Goal: Task Accomplishment & Management: Manage account settings

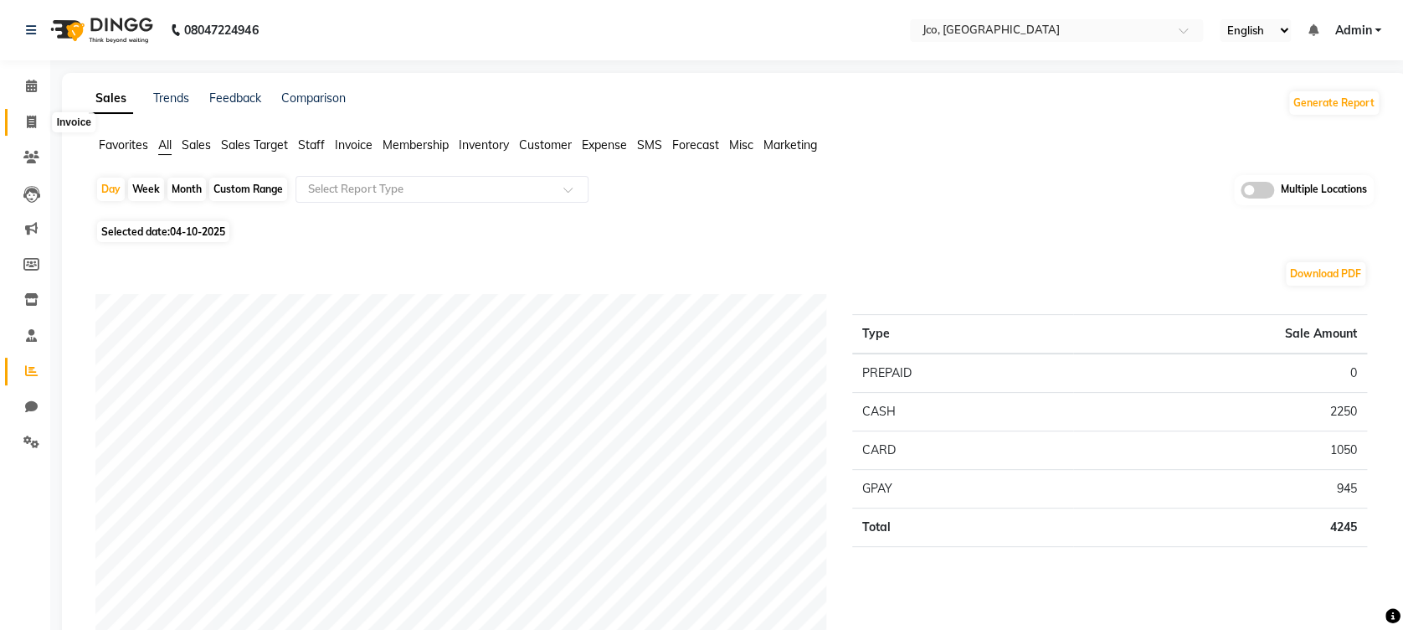
click at [27, 123] on icon at bounding box center [31, 122] width 9 height 13
select select "service"
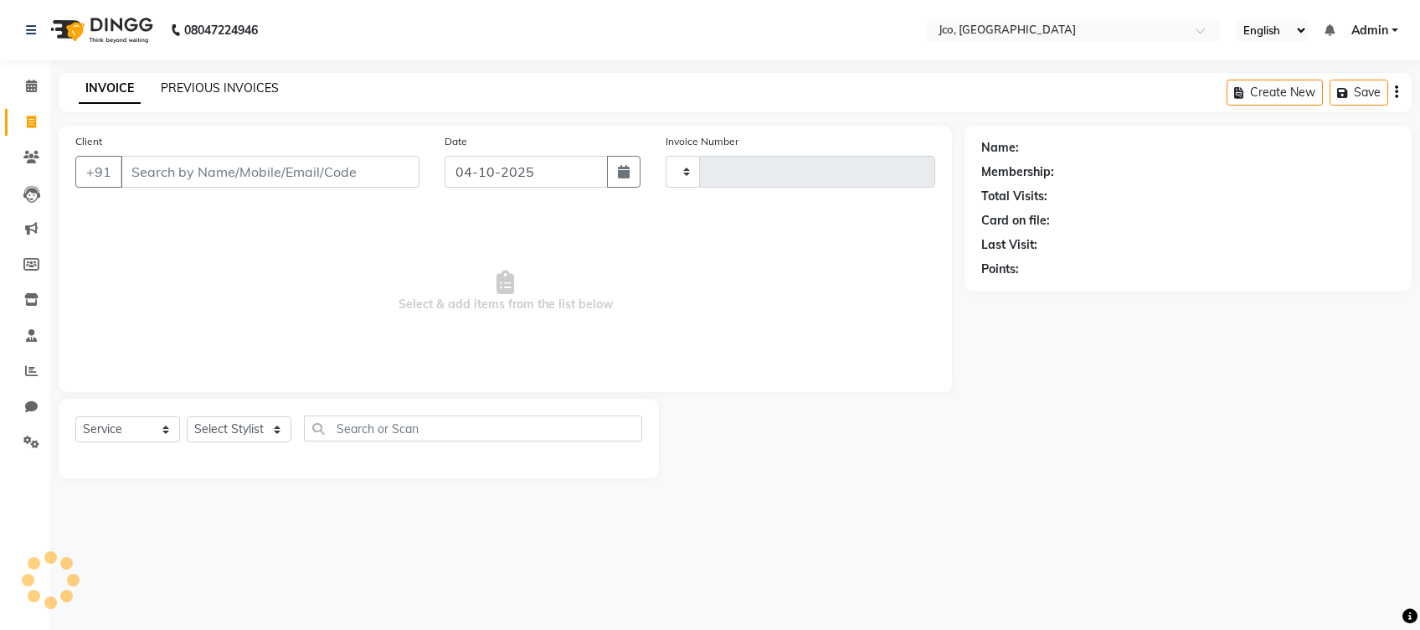
click at [231, 81] on link "PREVIOUS INVOICES" at bounding box center [220, 87] width 118 height 15
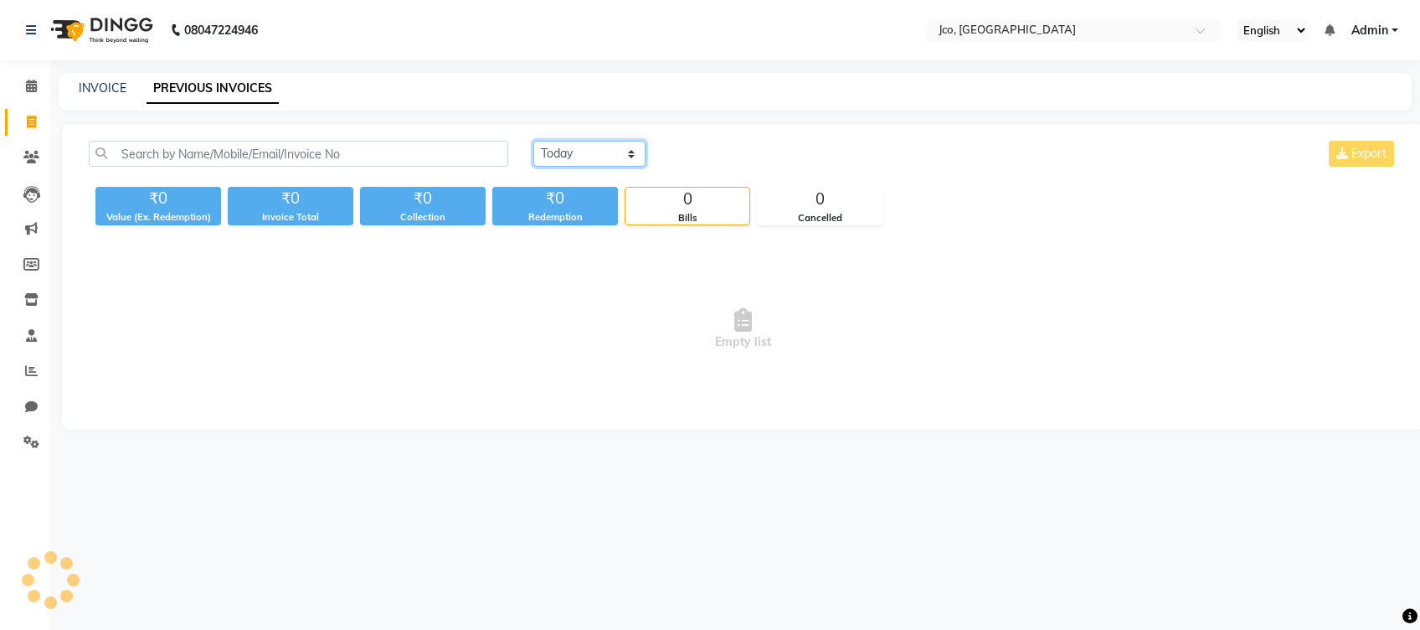
click at [598, 153] on select "[DATE] [DATE] Custom Range" at bounding box center [589, 154] width 112 height 26
click at [419, 103] on div "INVOICE PREVIOUS INVOICES" at bounding box center [735, 92] width 1353 height 38
click at [25, 422] on li "Chat" at bounding box center [25, 407] width 50 height 36
click at [28, 439] on icon at bounding box center [31, 441] width 16 height 13
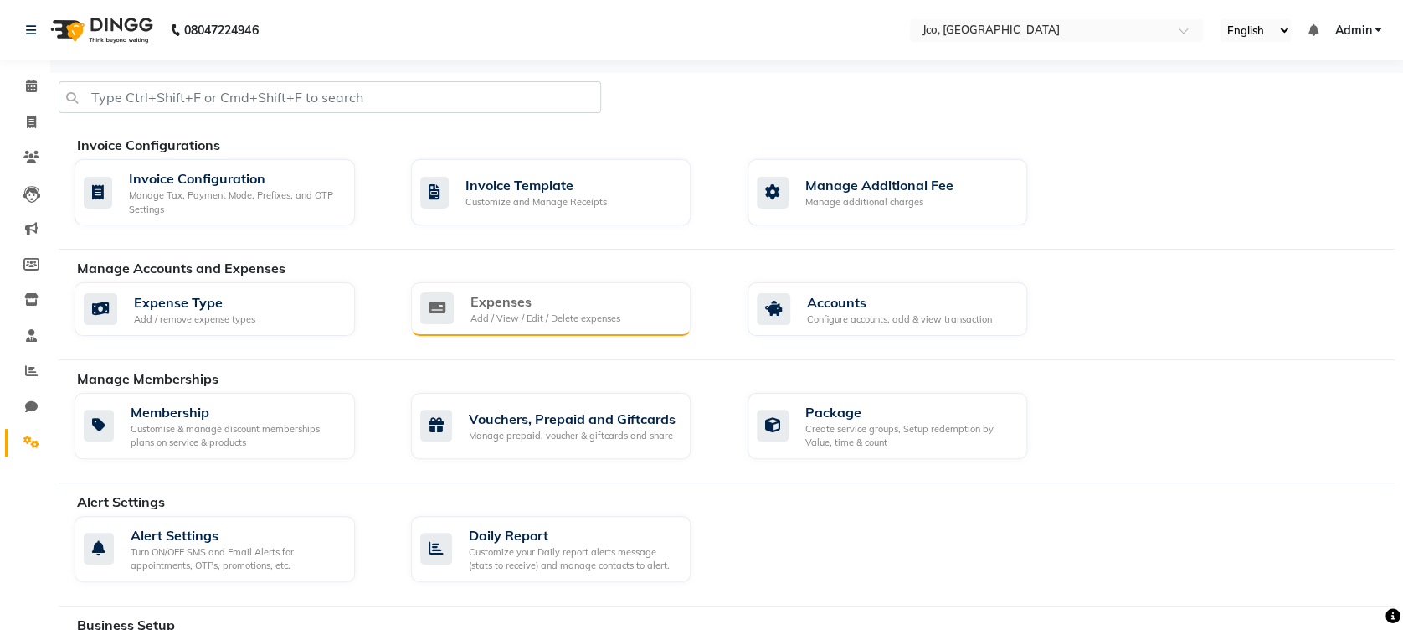
click at [590, 308] on div "Expenses" at bounding box center [546, 301] width 150 height 20
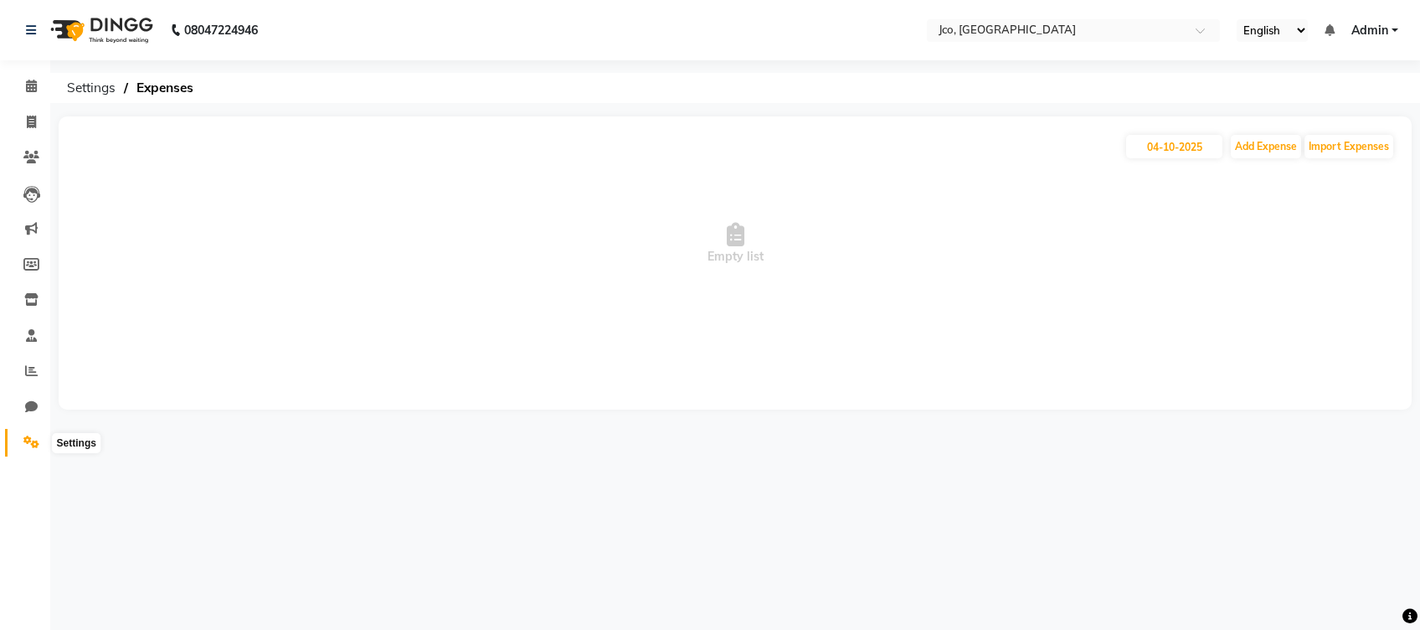
click at [28, 442] on icon at bounding box center [31, 441] width 16 height 13
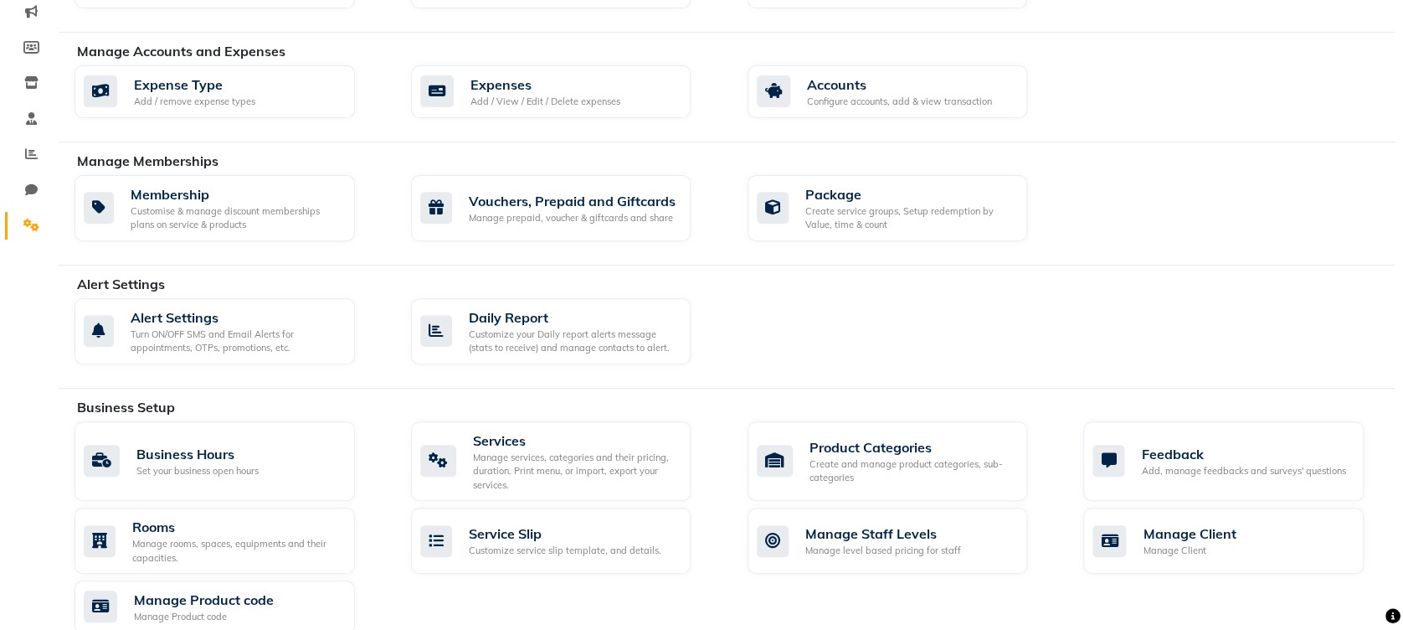
scroll to position [179, 0]
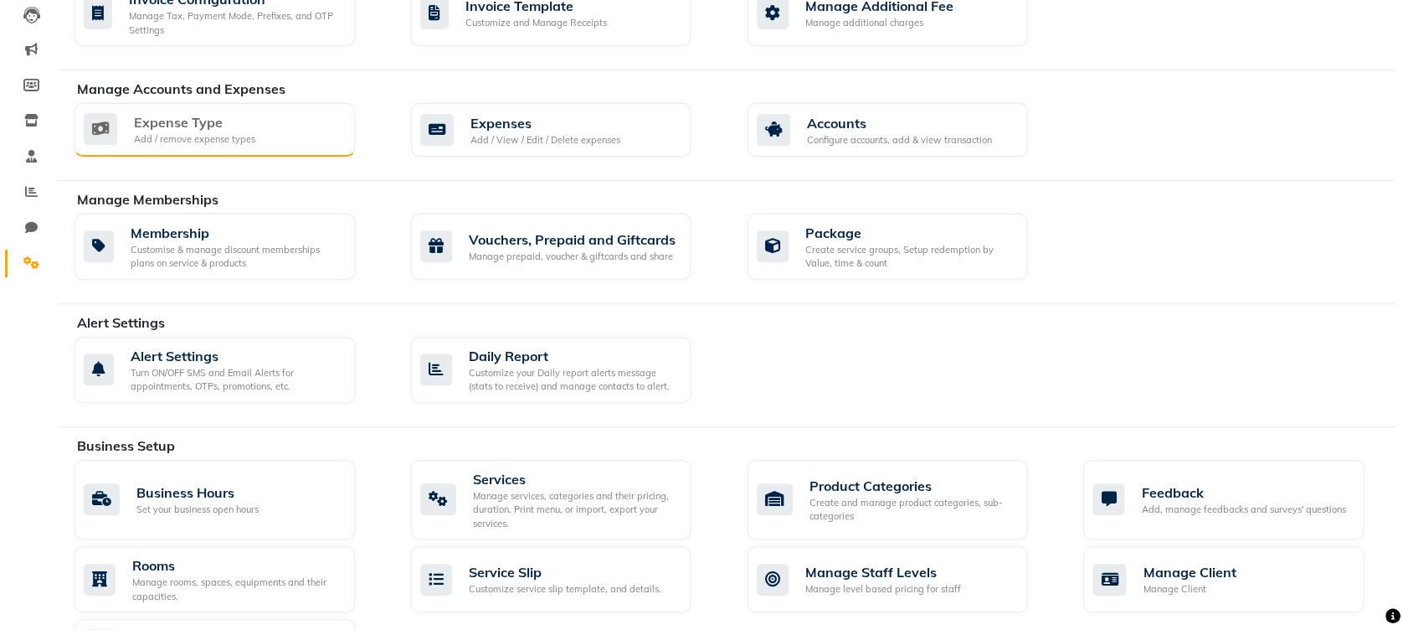
click at [173, 124] on div "Expense Type" at bounding box center [194, 122] width 121 height 20
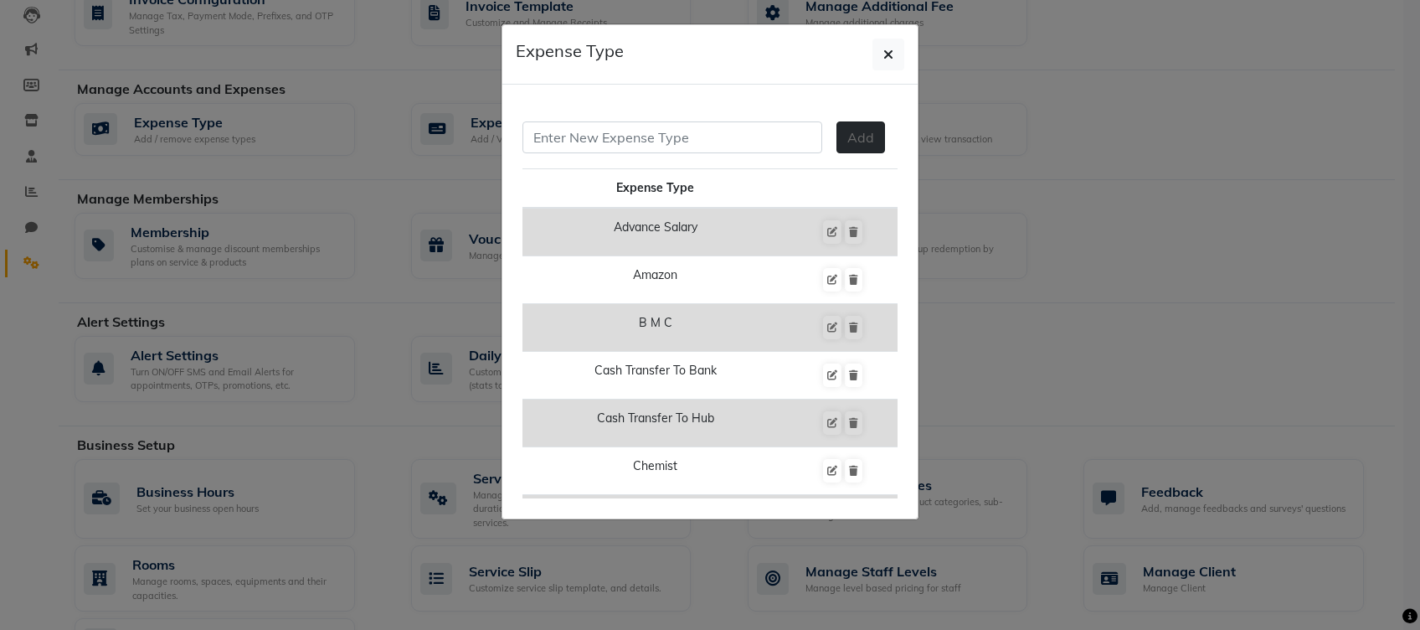
click at [651, 141] on span "Add" at bounding box center [860, 137] width 27 height 17
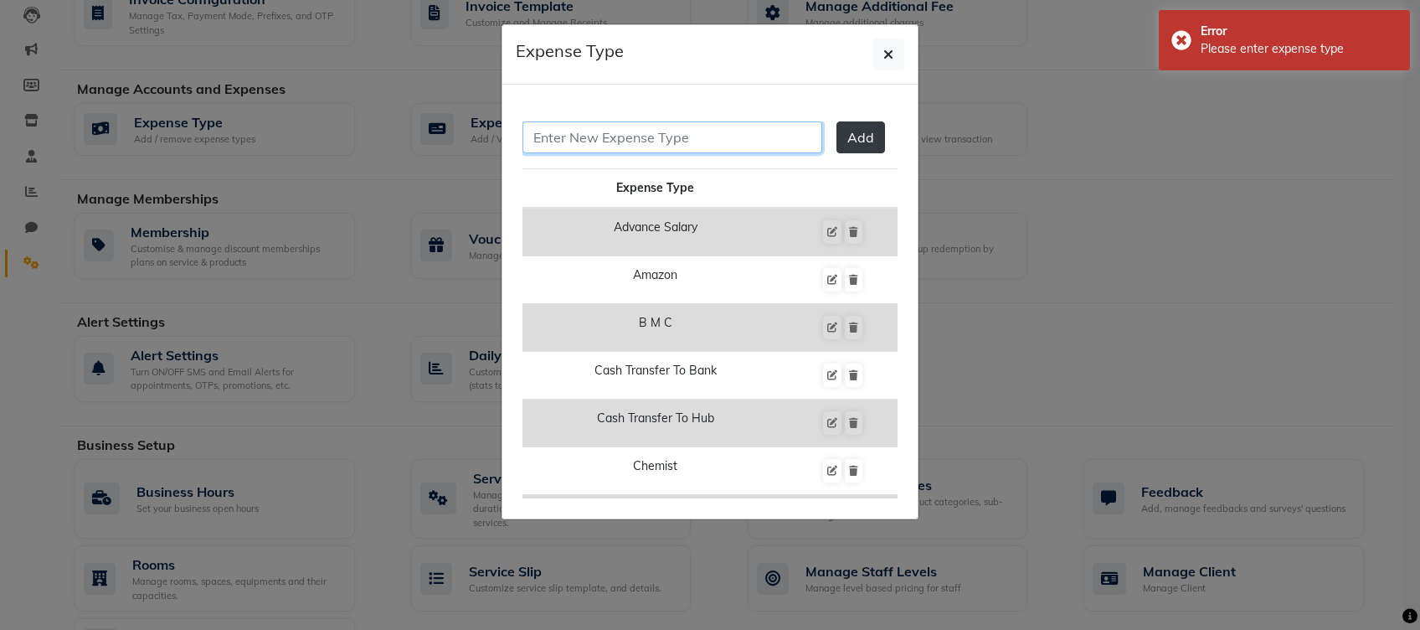
click at [651, 126] on input "text" at bounding box center [673, 137] width 300 height 32
type input "Malad branch"
click at [651, 134] on span "Add" at bounding box center [860, 137] width 27 height 17
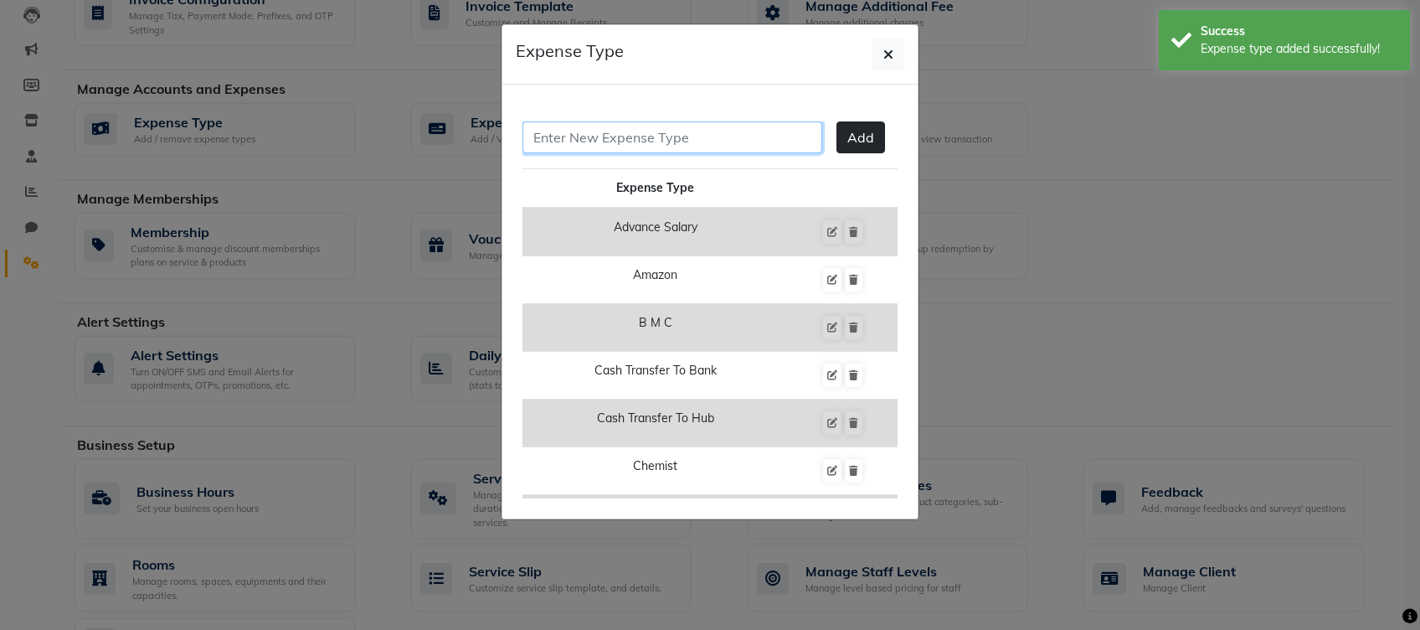
click at [651, 138] on input "text" at bounding box center [673, 137] width 300 height 32
type input "Bandra Branch"
click at [651, 134] on span "Add" at bounding box center [860, 137] width 27 height 17
click at [389, 76] on ngb-modal-window "Expense Type Add Expense Type Advance Salary Amazon Bandra Branch B M C Cash Tr…" at bounding box center [710, 315] width 1420 height 630
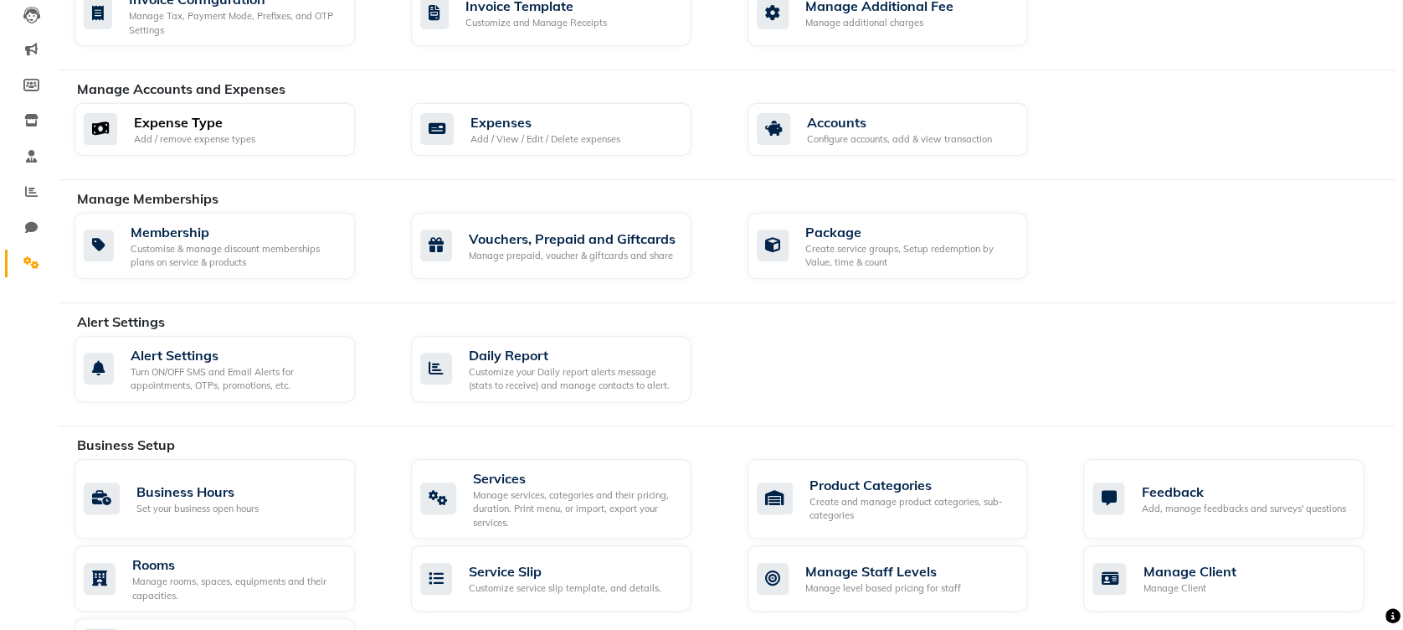
scroll to position [0, 0]
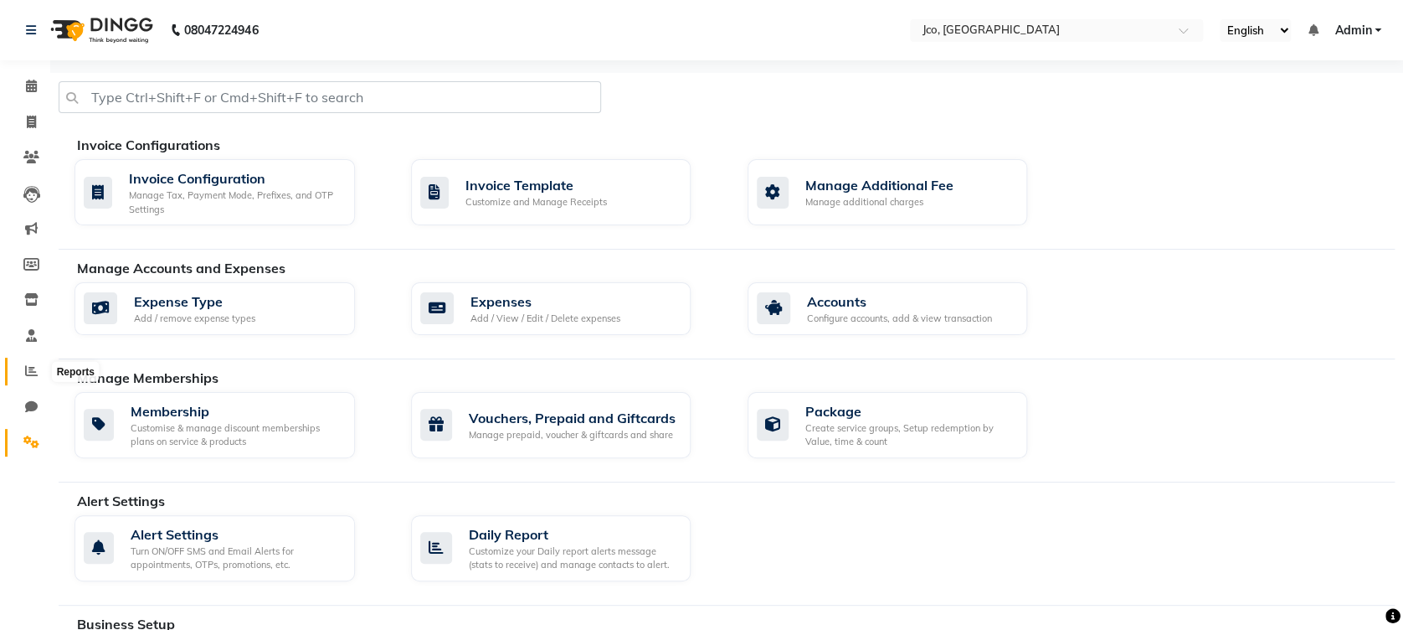
click at [31, 365] on icon at bounding box center [31, 370] width 13 height 13
